Goal: Transaction & Acquisition: Subscribe to service/newsletter

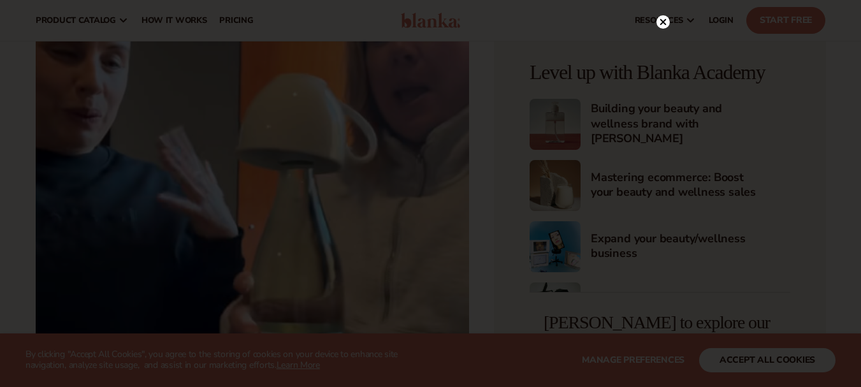
scroll to position [5264, 0]
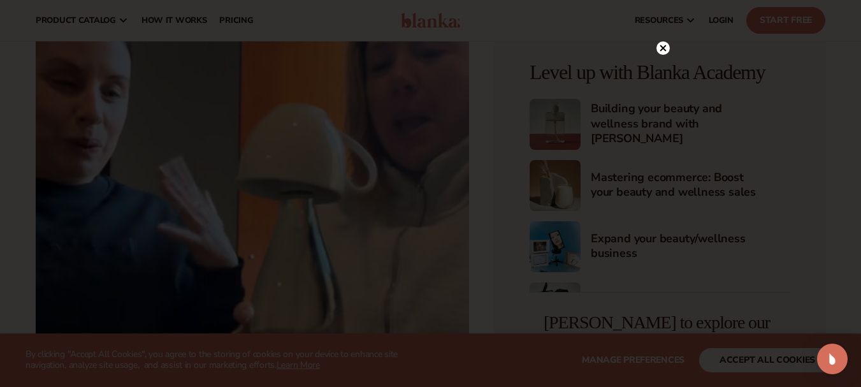
click at [661, 49] on circle at bounding box center [663, 47] width 13 height 13
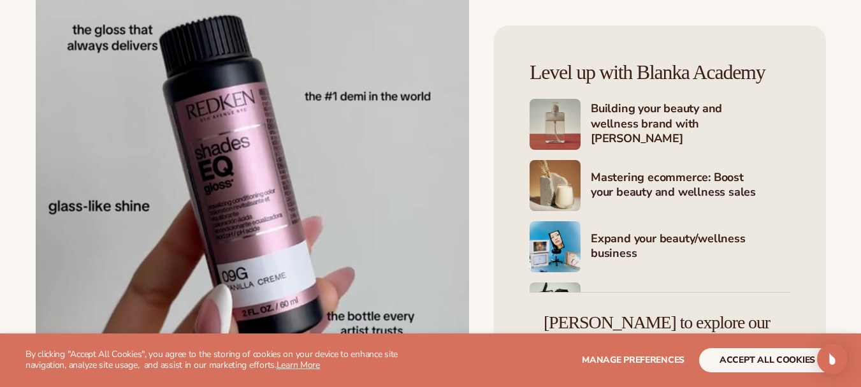
scroll to position [34529, 0]
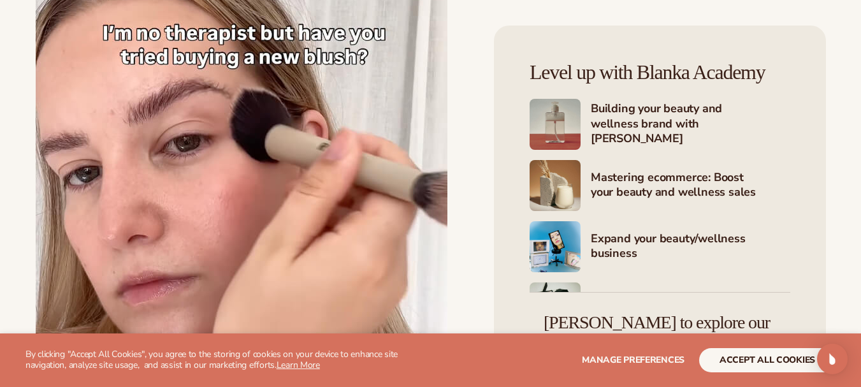
scroll to position [37105, 0]
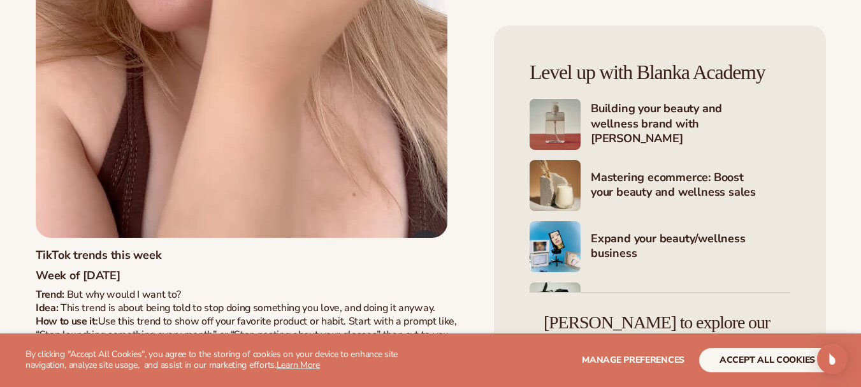
click at [817, 140] on div "Level up with Blanka Academy Building your beauty and wellness brand with [PERS…" at bounding box center [660, 243] width 332 height 434
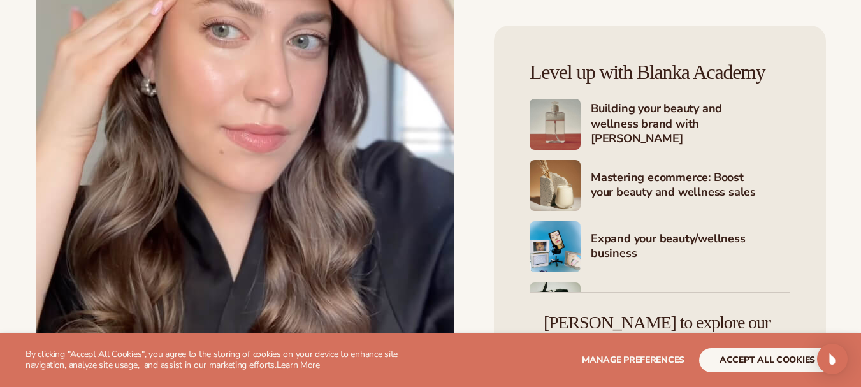
scroll to position [39451, 0]
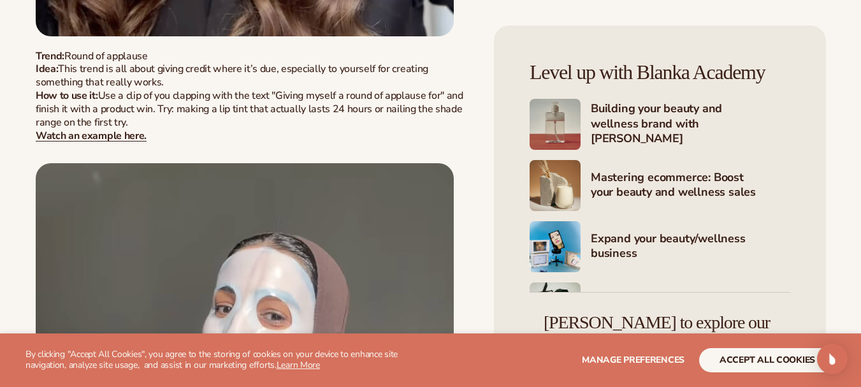
scroll to position [39808, 0]
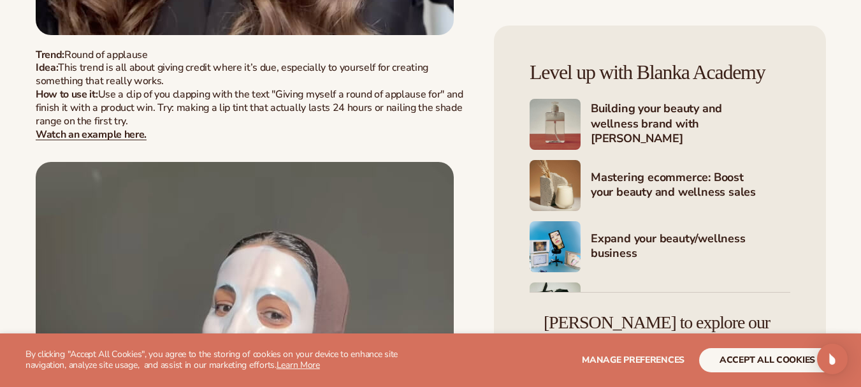
click at [507, 224] on div "Level up with Blanka Academy Building your beauty and wellness brand with [PERS…" at bounding box center [660, 243] width 332 height 434
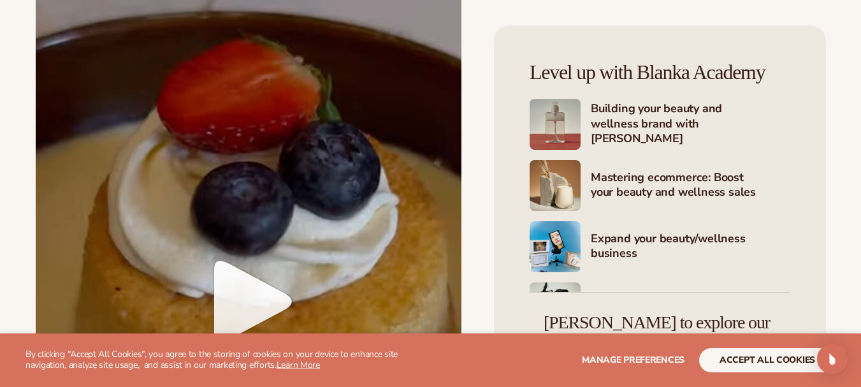
scroll to position [50290, 0]
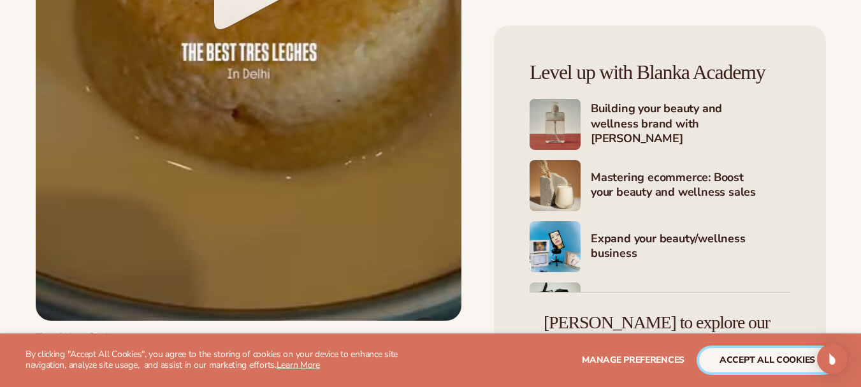
click at [784, 355] on button "accept all cookies" at bounding box center [767, 360] width 136 height 24
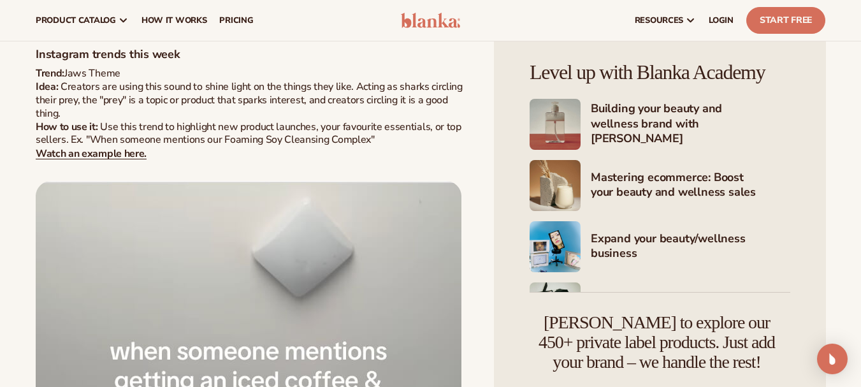
scroll to position [48786, 0]
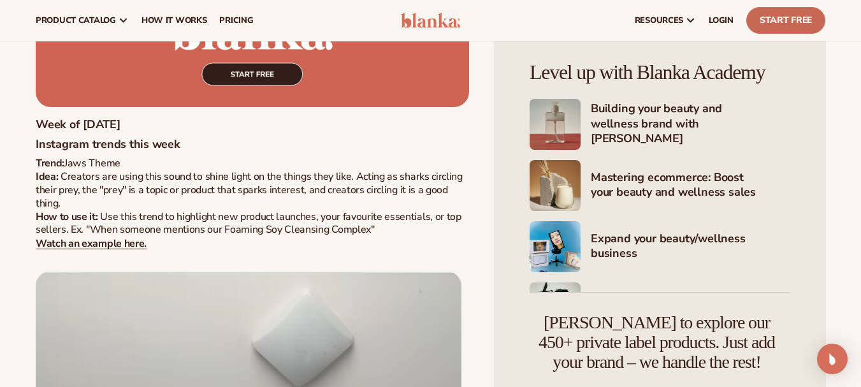
click at [777, 13] on link "Start Free" at bounding box center [786, 20] width 79 height 27
